Goal: Communication & Community: Connect with others

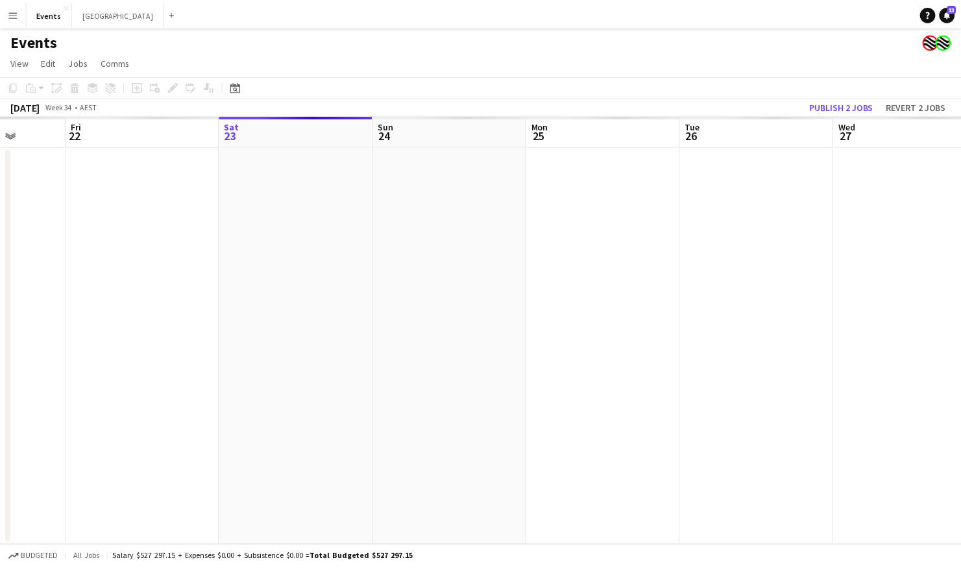
scroll to position [0, 398]
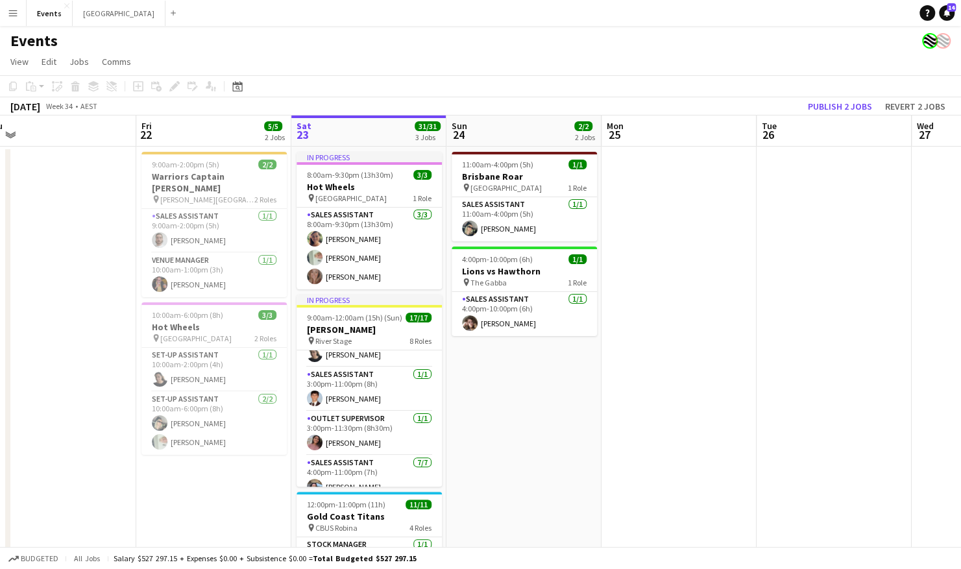
scroll to position [278, 0]
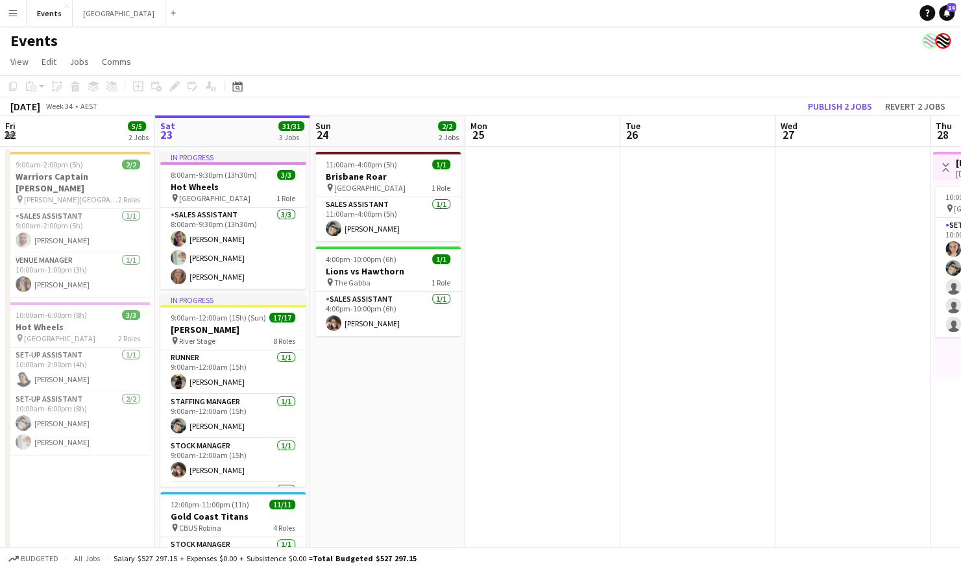
click at [10, 19] on button "Menu" at bounding box center [13, 13] width 26 height 26
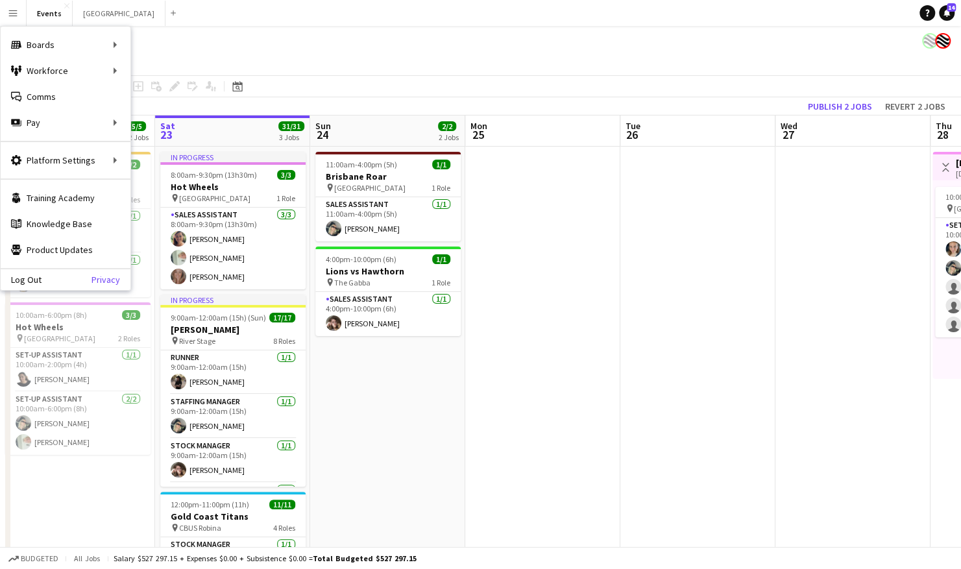
click at [92, 280] on link "Privacy" at bounding box center [110, 279] width 39 height 10
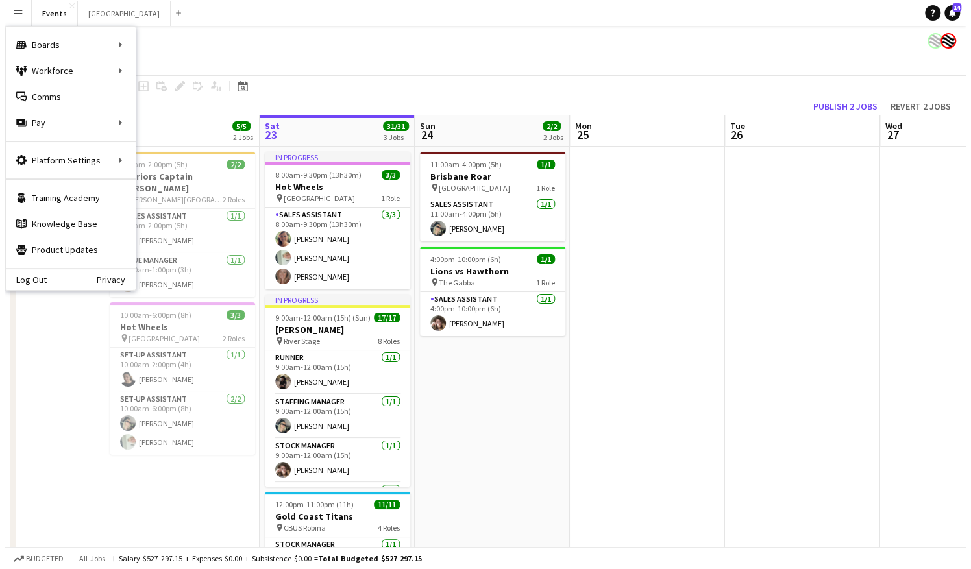
scroll to position [0, 295]
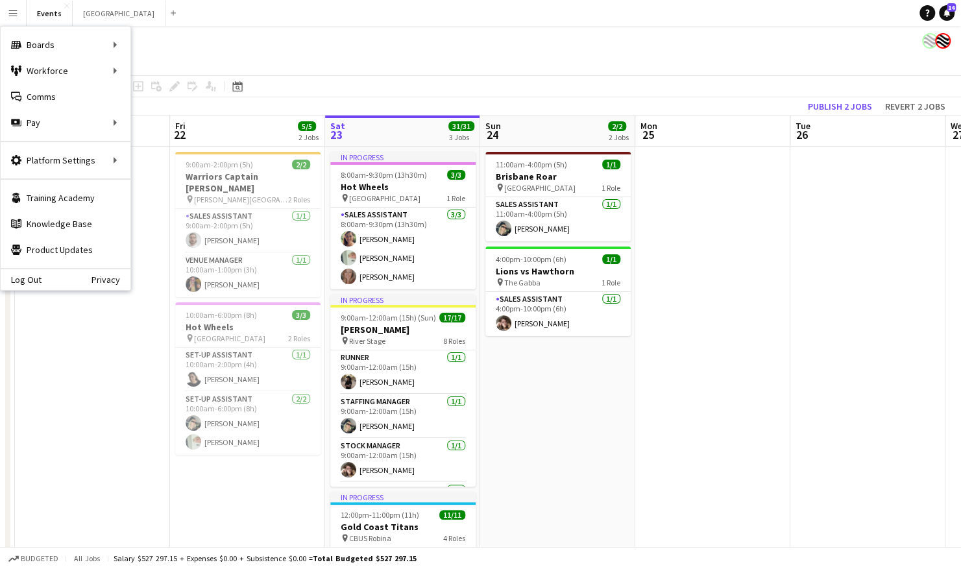
click at [46, 399] on app-date-cell at bounding box center [92, 429] width 155 height 564
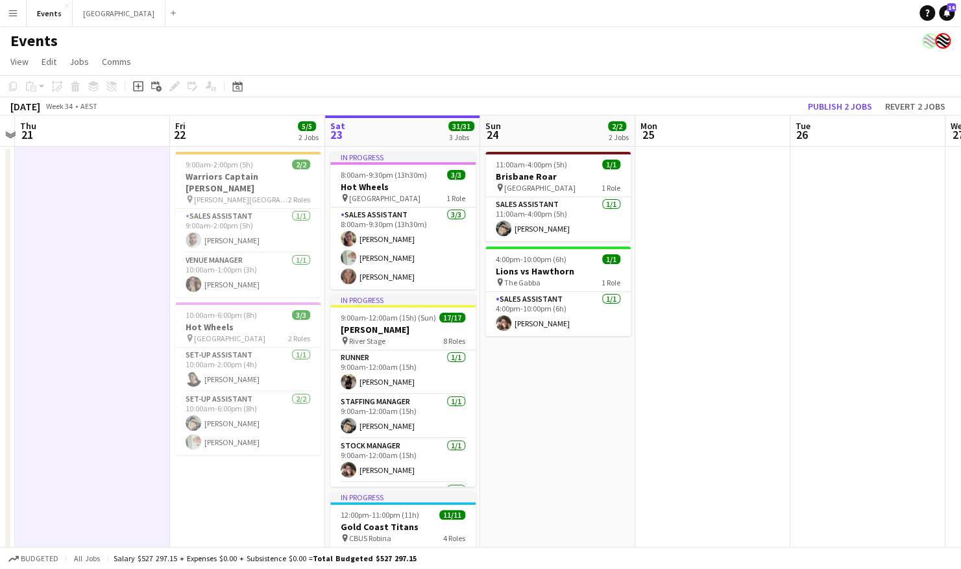
click at [12, 17] on app-icon "Menu" at bounding box center [13, 13] width 10 height 10
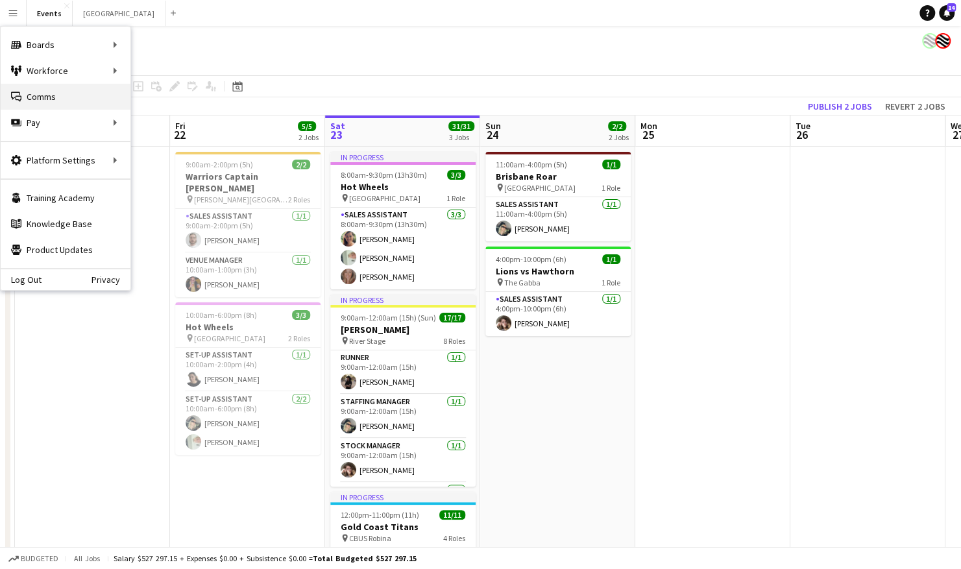
click at [80, 99] on link "Comms Comms" at bounding box center [66, 97] width 130 height 26
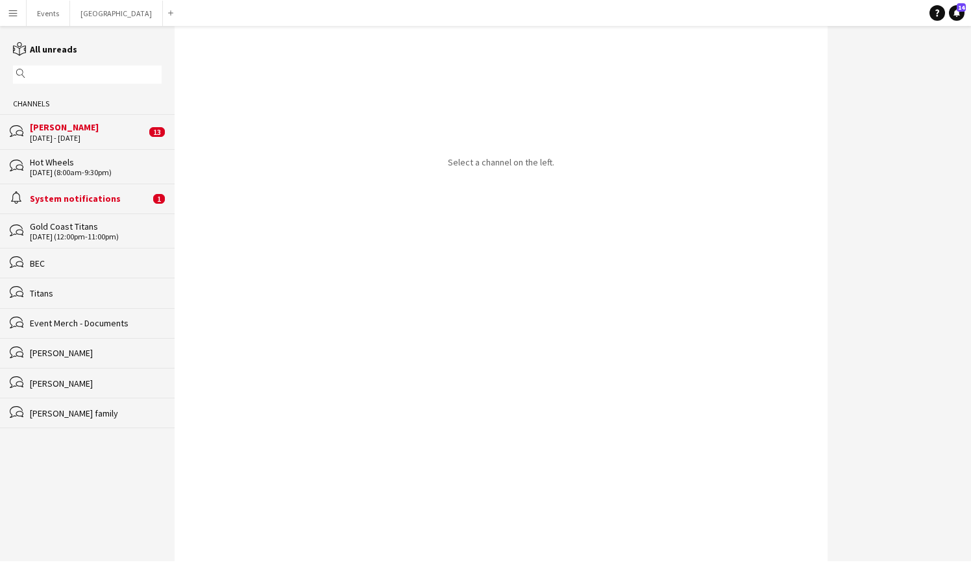
click at [88, 128] on div "[PERSON_NAME]" at bounding box center [88, 127] width 116 height 12
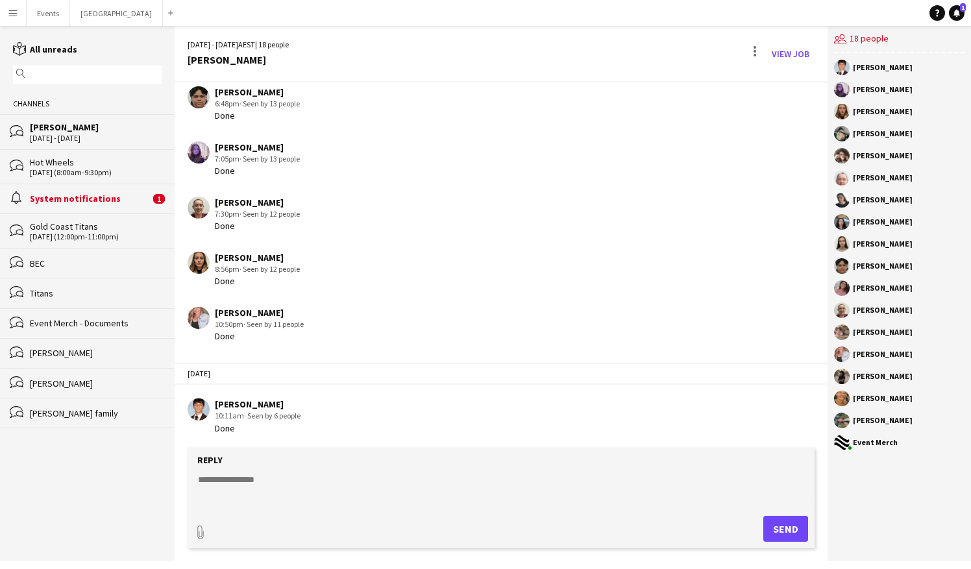
scroll to position [923, 0]
